Goal: Entertainment & Leisure: Consume media (video, audio)

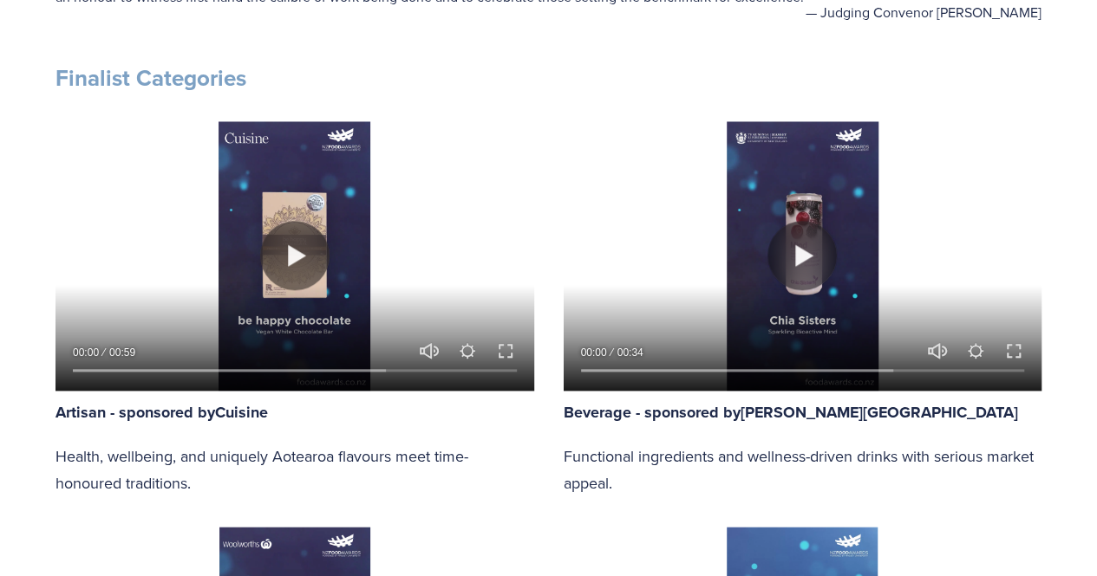
scroll to position [798, 0]
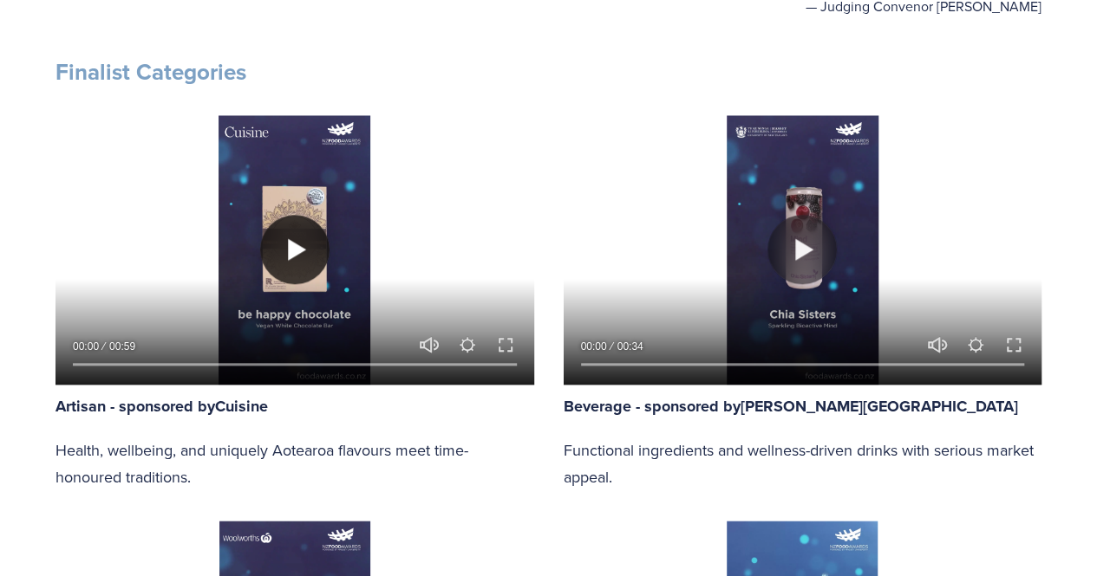
click at [288, 240] on button "Play" at bounding box center [294, 249] width 69 height 69
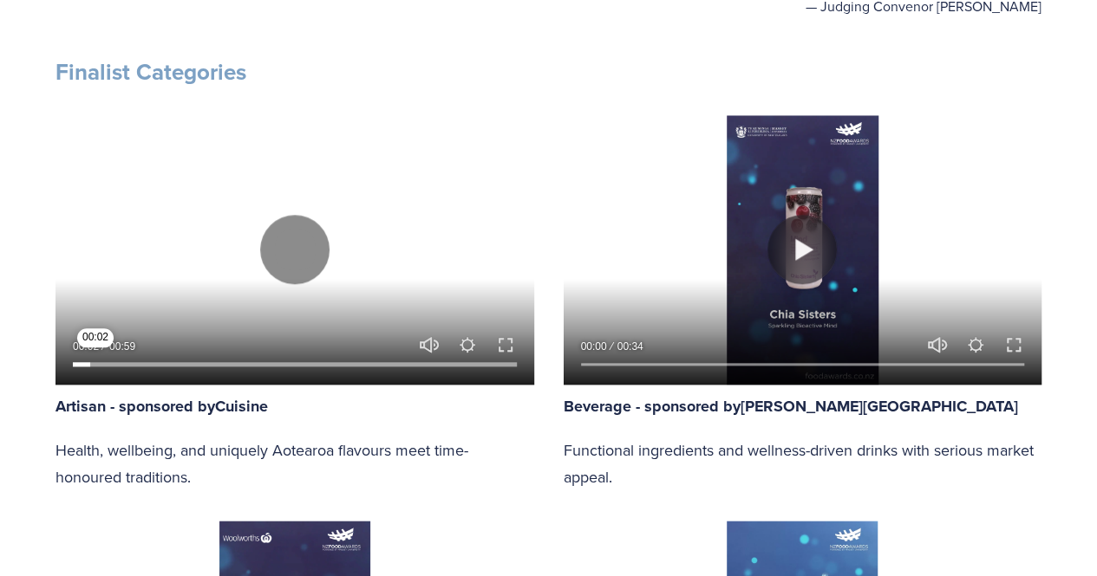
click at [95, 359] on input "Seek" at bounding box center [295, 364] width 444 height 12
click at [110, 359] on input "Seek" at bounding box center [295, 364] width 444 height 12
click at [123, 359] on input "Seek" at bounding box center [295, 364] width 444 height 12
click at [137, 362] on input "Seek" at bounding box center [295, 364] width 444 height 12
click at [157, 363] on input "Seek" at bounding box center [295, 364] width 444 height 12
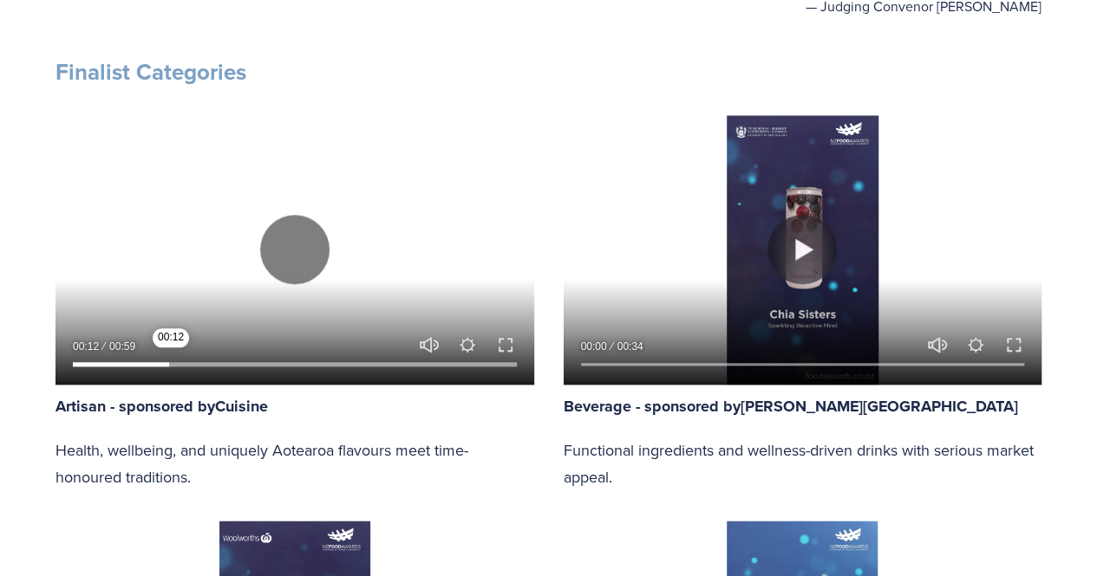
click at [172, 367] on input "Seek" at bounding box center [295, 364] width 444 height 12
click at [186, 363] on input "Seek" at bounding box center [295, 364] width 444 height 12
click at [238, 358] on input "Seek" at bounding box center [295, 364] width 444 height 12
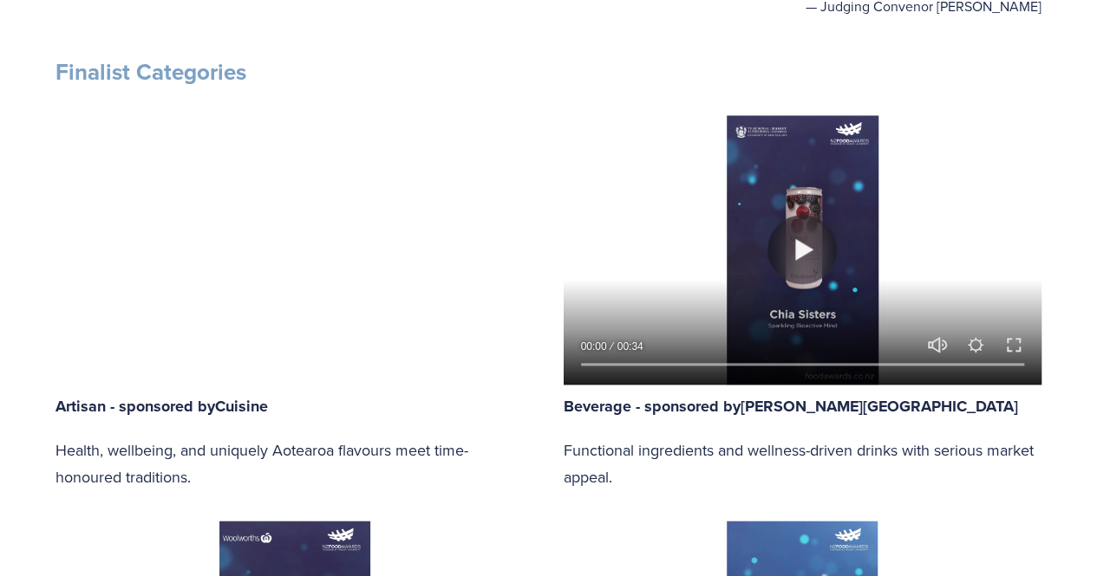
type input "100"
